Goal: Information Seeking & Learning: Learn about a topic

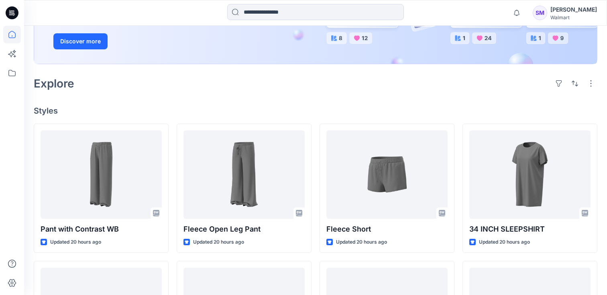
scroll to position [147, 0]
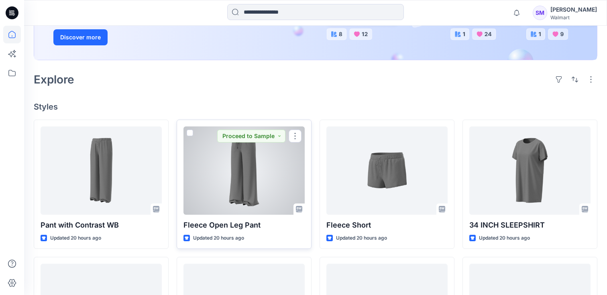
click at [255, 189] on div at bounding box center [243, 170] width 121 height 88
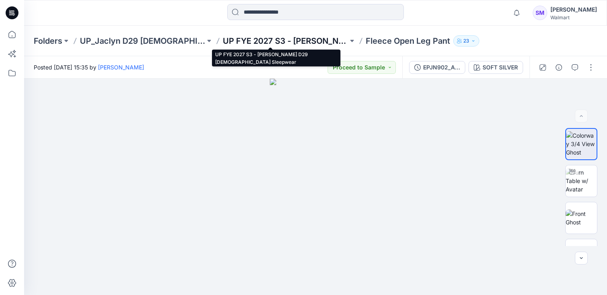
click at [277, 39] on p "UP FYE 2027 S3 - [PERSON_NAME] D29 [DEMOGRAPHIC_DATA] Sleepwear" at bounding box center [285, 40] width 125 height 11
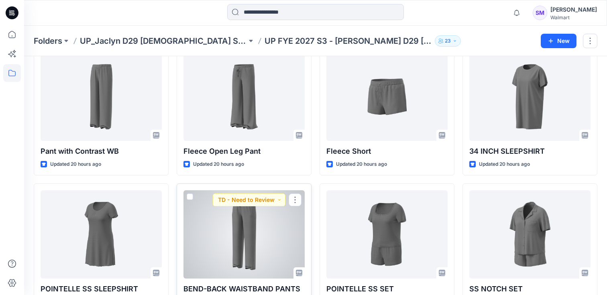
scroll to position [21, 0]
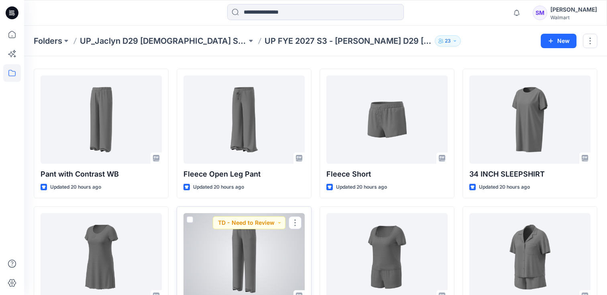
click at [244, 243] on div at bounding box center [243, 257] width 121 height 88
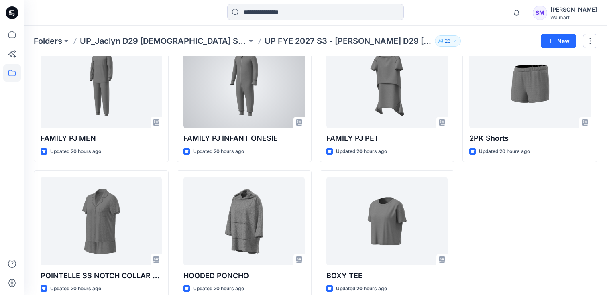
scroll to position [484, 0]
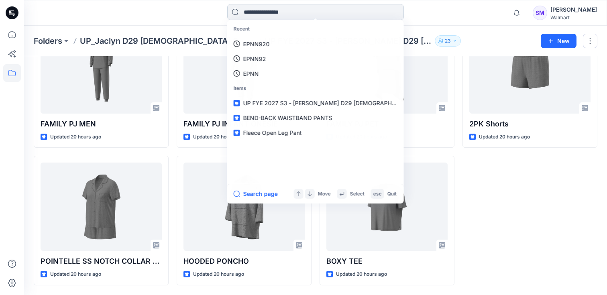
click at [264, 10] on input at bounding box center [315, 12] width 177 height 16
type input "**********"
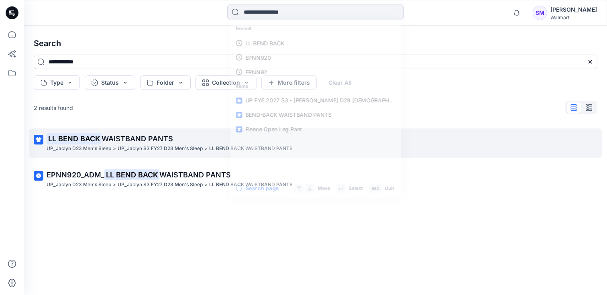
click at [144, 136] on span "WAISTBAND PANTS" at bounding box center [137, 138] width 71 height 8
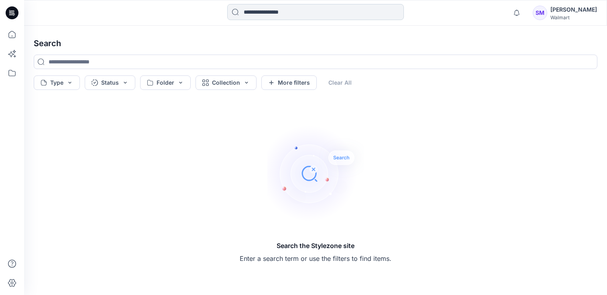
click at [277, 13] on input at bounding box center [315, 12] width 177 height 16
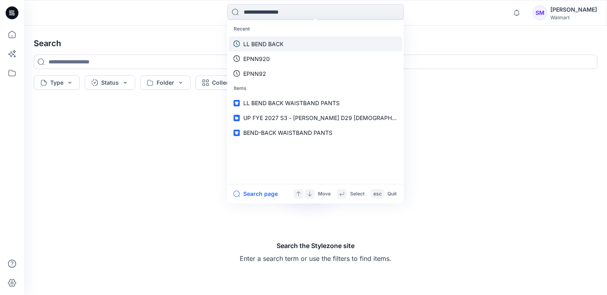
click at [277, 42] on p "LL BEND BACK" at bounding box center [263, 44] width 40 height 8
type input "**********"
